Goal: Task Accomplishment & Management: Use online tool/utility

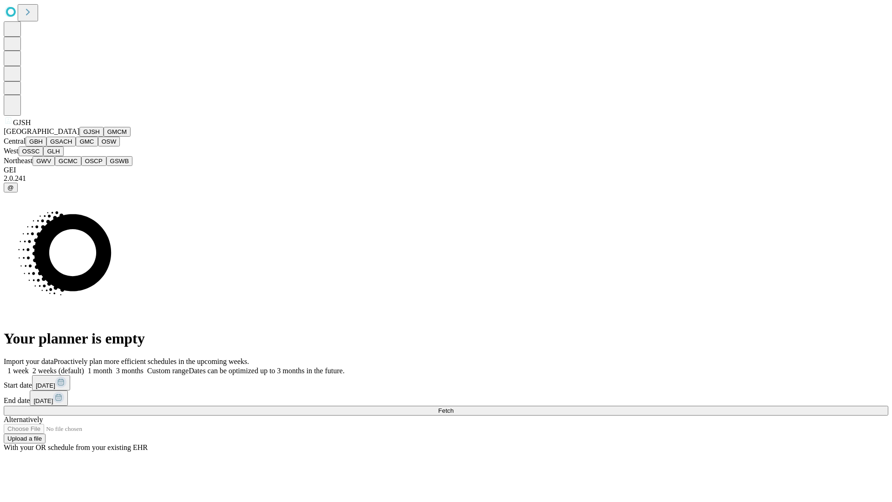
click at [79, 137] on button "GJSH" at bounding box center [91, 132] width 24 height 10
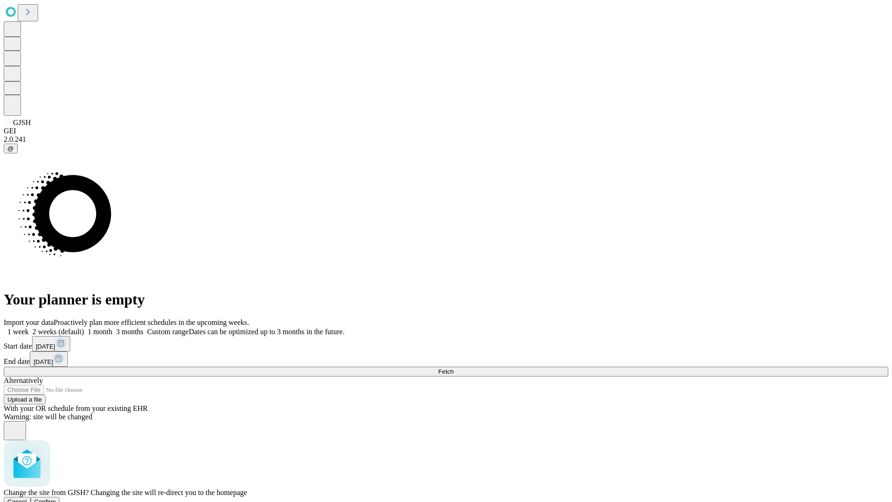
click at [56, 498] on span "Confirm" at bounding box center [45, 501] width 22 height 7
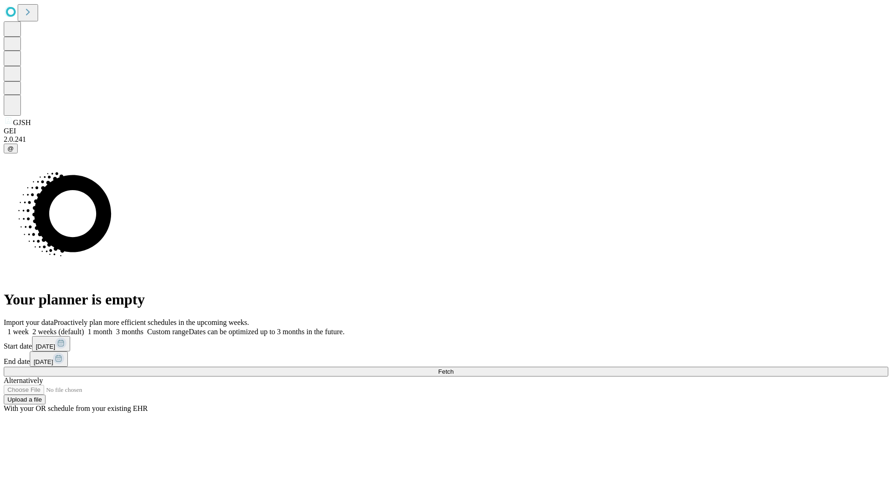
click at [112, 328] on label "1 month" at bounding box center [98, 332] width 28 height 8
click at [454, 368] on span "Fetch" at bounding box center [445, 371] width 15 height 7
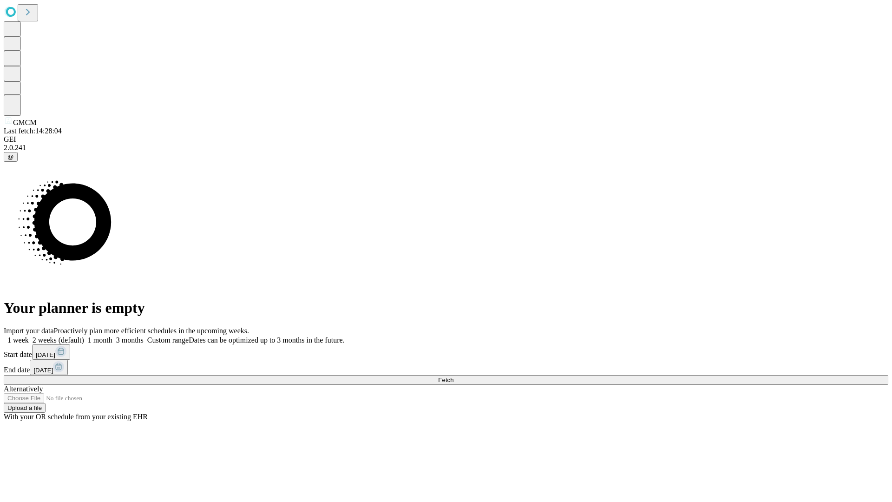
click at [112, 336] on label "1 month" at bounding box center [98, 340] width 28 height 8
click at [454, 376] on span "Fetch" at bounding box center [445, 379] width 15 height 7
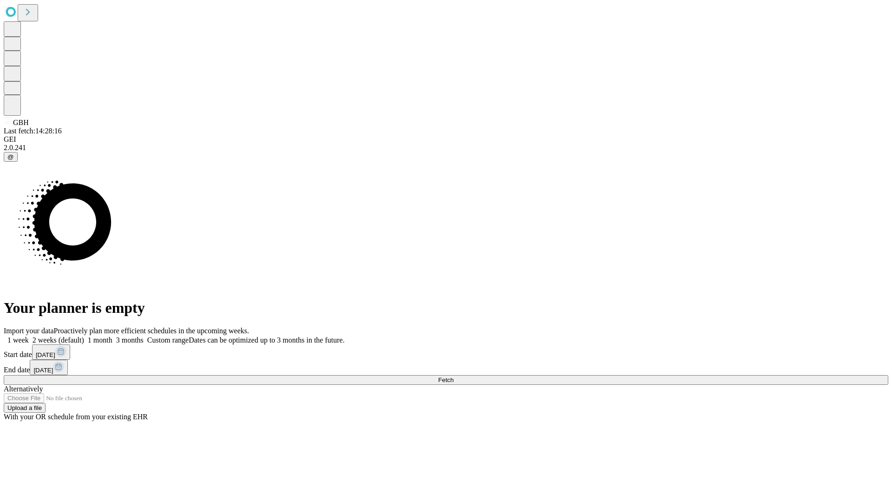
click at [454, 376] on span "Fetch" at bounding box center [445, 379] width 15 height 7
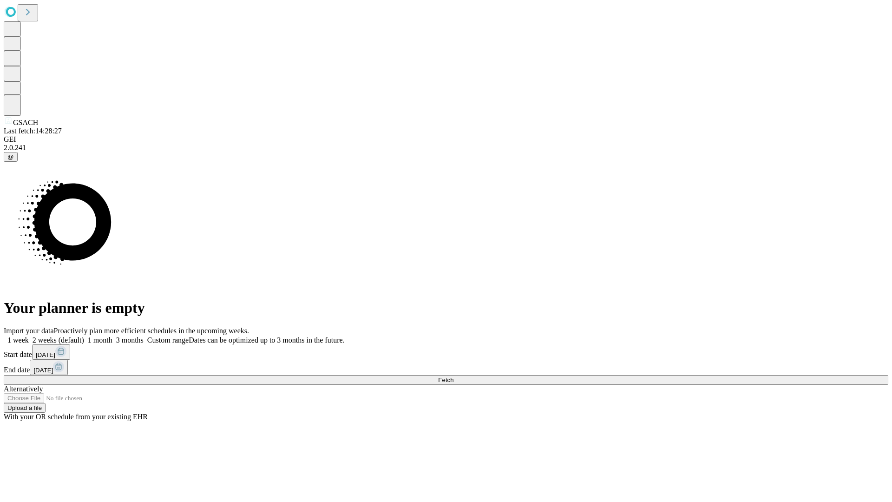
click at [112, 336] on label "1 month" at bounding box center [98, 340] width 28 height 8
click at [454, 376] on span "Fetch" at bounding box center [445, 379] width 15 height 7
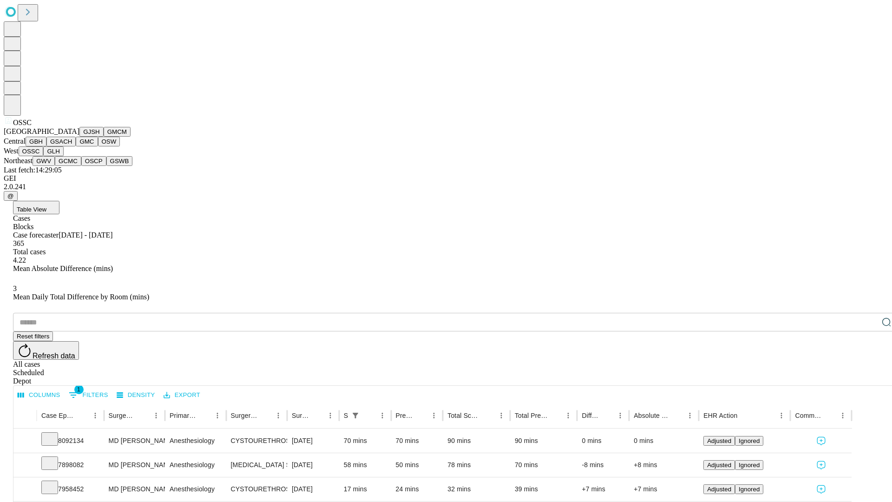
click at [63, 156] on button "GLH" at bounding box center [53, 151] width 20 height 10
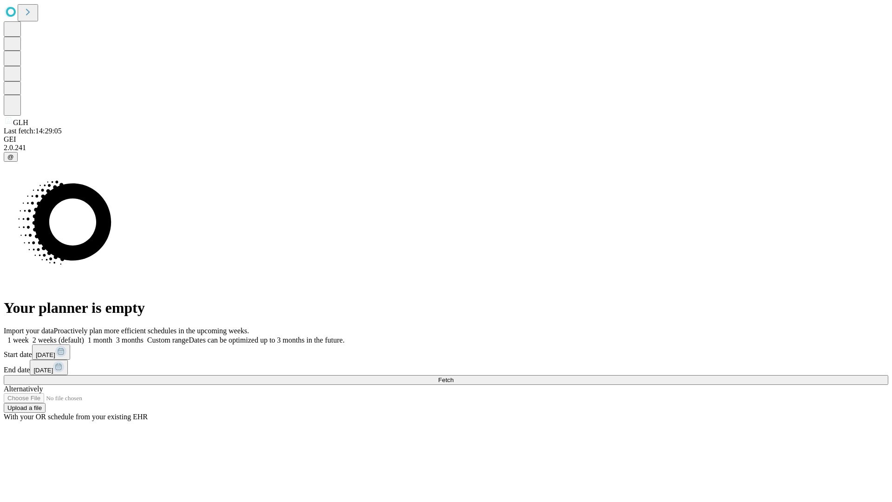
click at [112, 336] on label "1 month" at bounding box center [98, 340] width 28 height 8
click at [454, 376] on span "Fetch" at bounding box center [445, 379] width 15 height 7
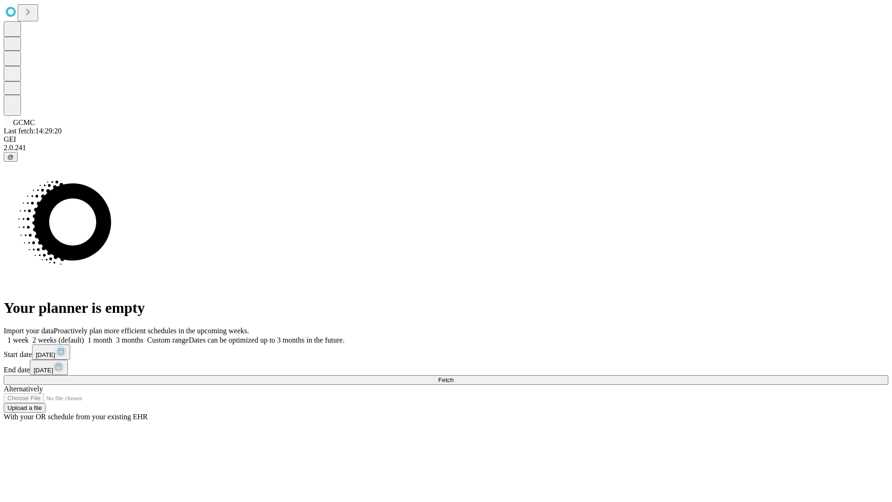
click at [112, 336] on label "1 month" at bounding box center [98, 340] width 28 height 8
click at [454, 376] on span "Fetch" at bounding box center [445, 379] width 15 height 7
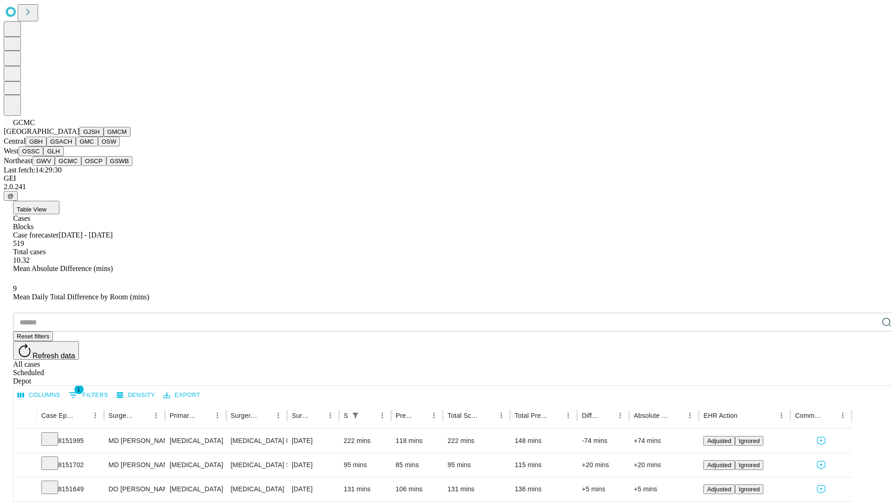
click at [81, 166] on button "OSCP" at bounding box center [93, 161] width 25 height 10
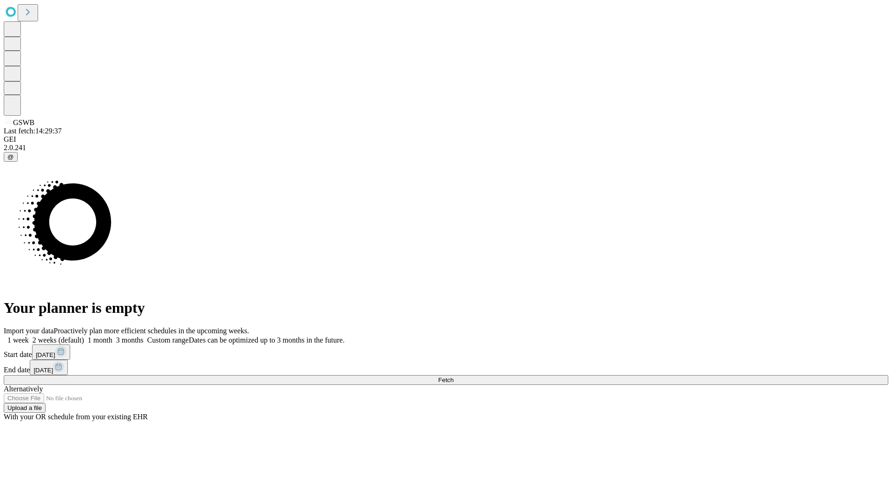
click at [112, 336] on label "1 month" at bounding box center [98, 340] width 28 height 8
click at [454, 376] on span "Fetch" at bounding box center [445, 379] width 15 height 7
